Goal: Transaction & Acquisition: Purchase product/service

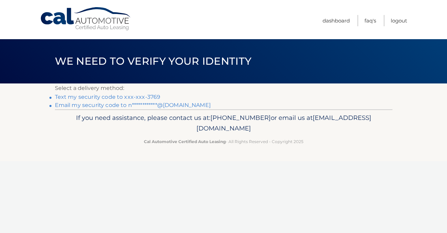
click at [119, 95] on link "Text my security code to xxx-xxx-3769" at bounding box center [108, 97] width 106 height 6
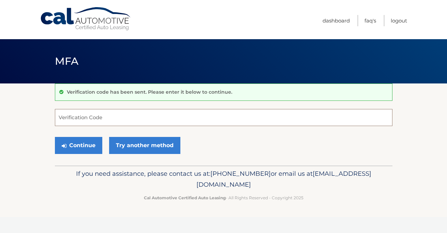
click at [129, 114] on input "Verification Code" at bounding box center [223, 117] width 337 height 17
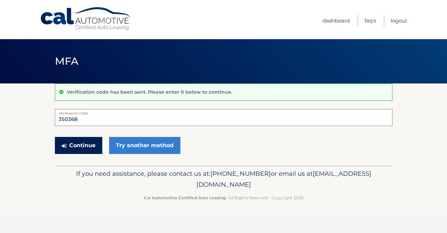
type input "350368"
click at [64, 142] on button "Continue" at bounding box center [78, 145] width 47 height 17
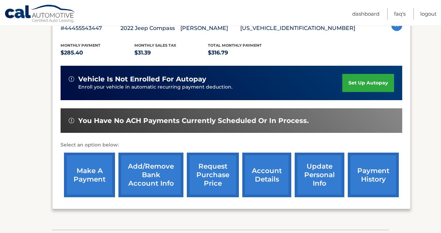
scroll to position [136, 0]
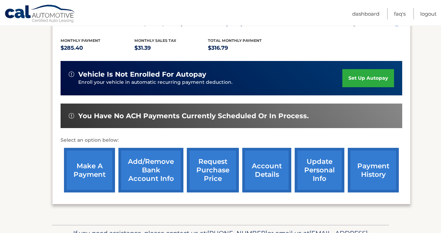
click at [82, 178] on link "make a payment" at bounding box center [89, 170] width 51 height 45
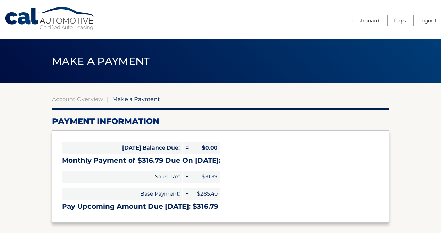
select select "MTUzODdlZjMtNjQ2OS00YmM3LThkMjctM2E2MDhlZDk1N2U3"
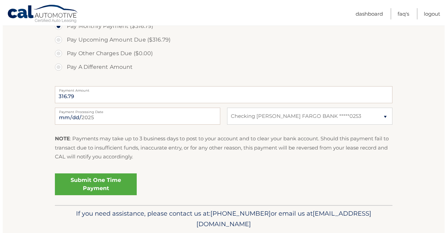
scroll to position [238, 0]
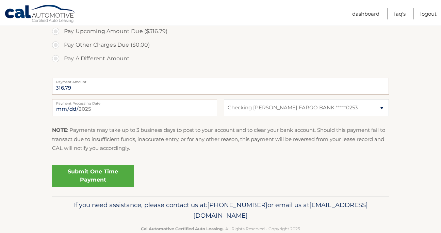
click at [98, 177] on link "Submit One Time Payment" at bounding box center [93, 176] width 82 height 22
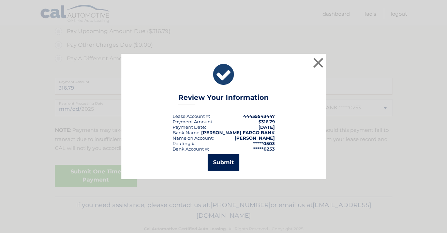
click at [222, 160] on button "Submit" at bounding box center [223, 162] width 32 height 16
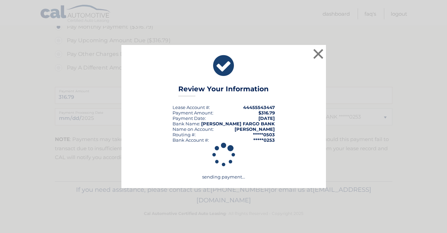
scroll to position [229, 0]
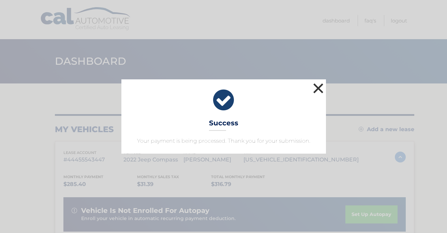
click at [316, 92] on button "×" at bounding box center [318, 88] width 14 height 14
